Goal: Navigation & Orientation: Find specific page/section

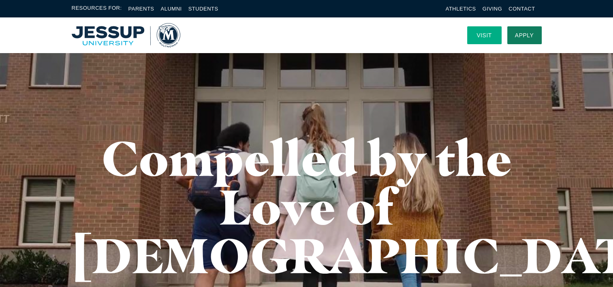
click at [482, 34] on link "Visit" at bounding box center [484, 35] width 34 height 18
